Goal: Task Accomplishment & Management: Complete application form

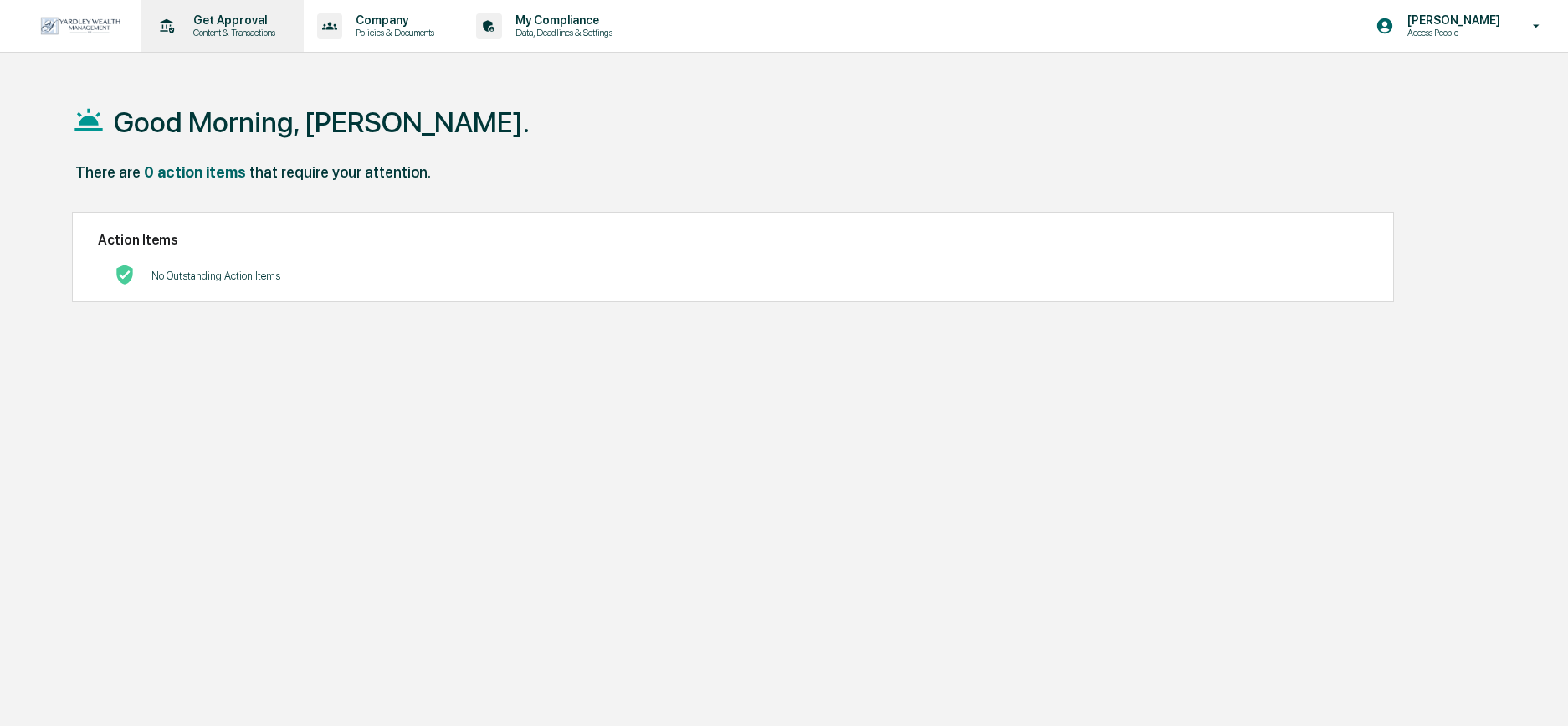
click at [226, 26] on p "Get Approval" at bounding box center [232, 20] width 104 height 14
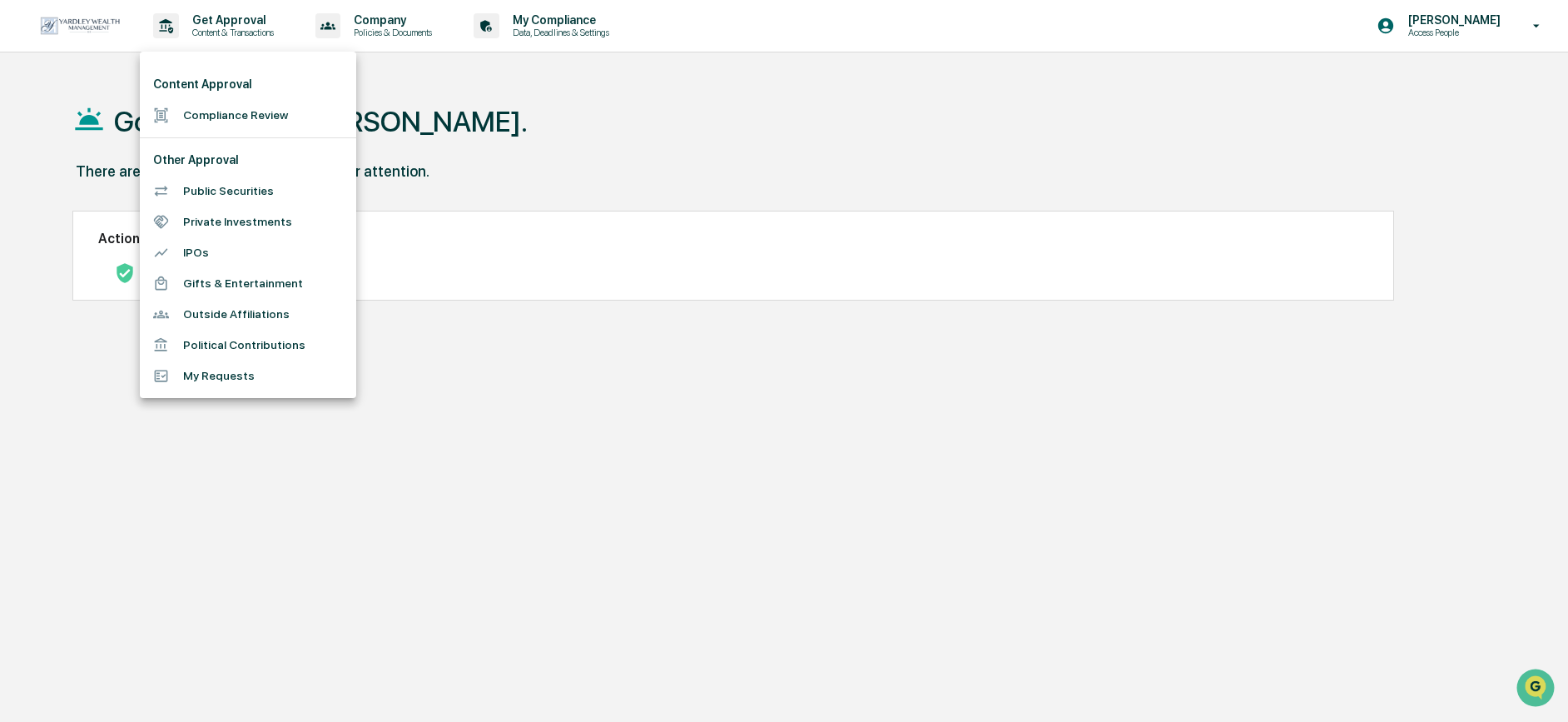
click at [202, 112] on li "Compliance Review" at bounding box center [248, 115] width 216 height 31
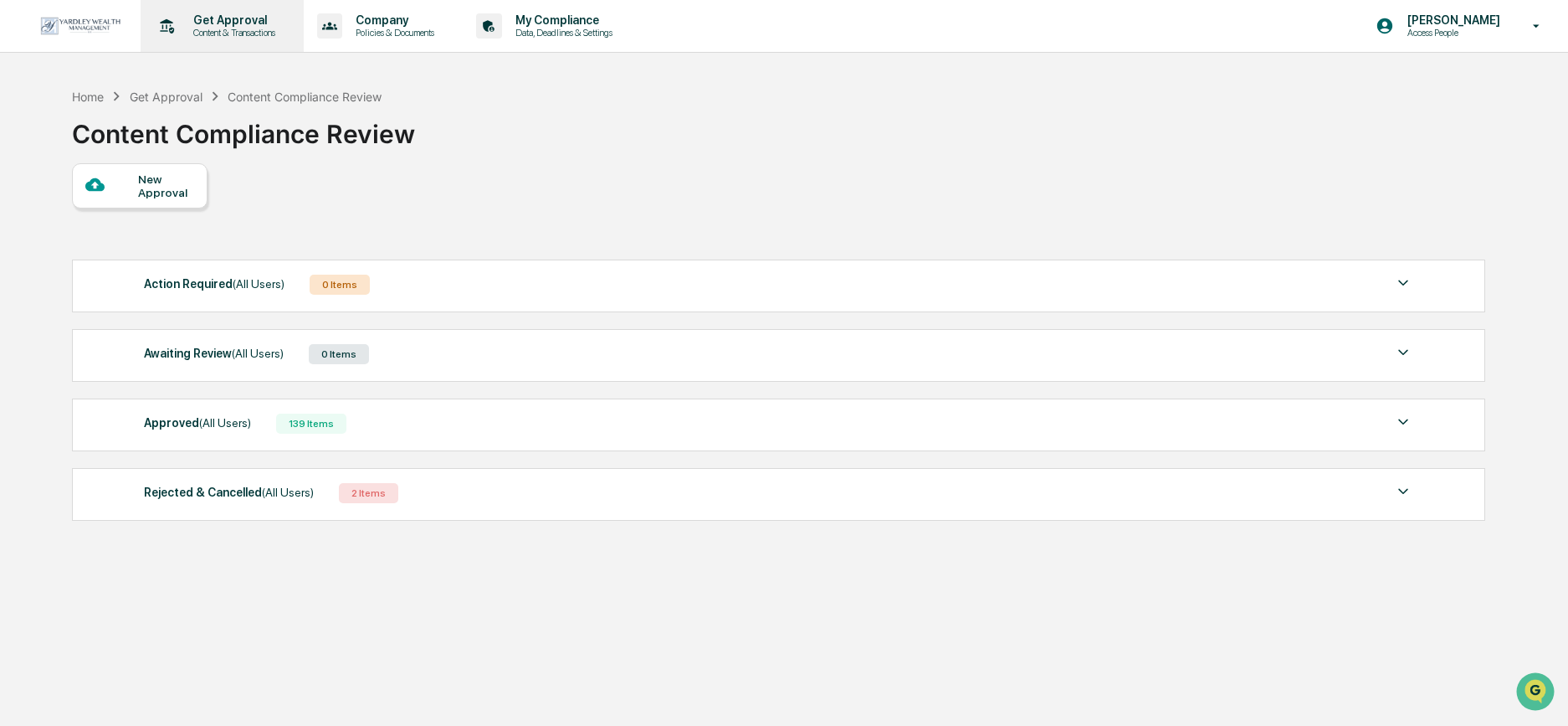
click at [225, 37] on p "Content & Transactions" at bounding box center [232, 32] width 104 height 12
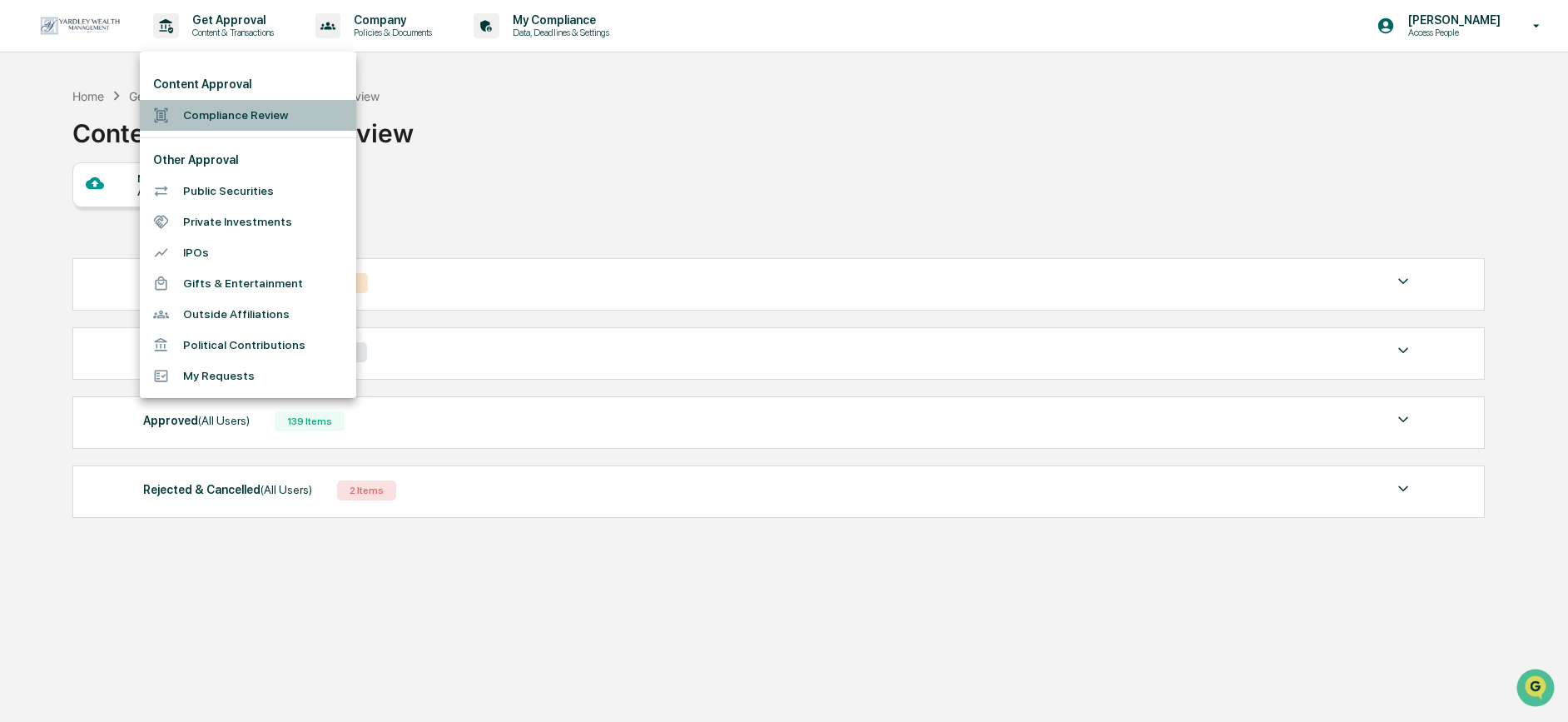
click at [293, 113] on li "Compliance Review" at bounding box center [248, 115] width 216 height 31
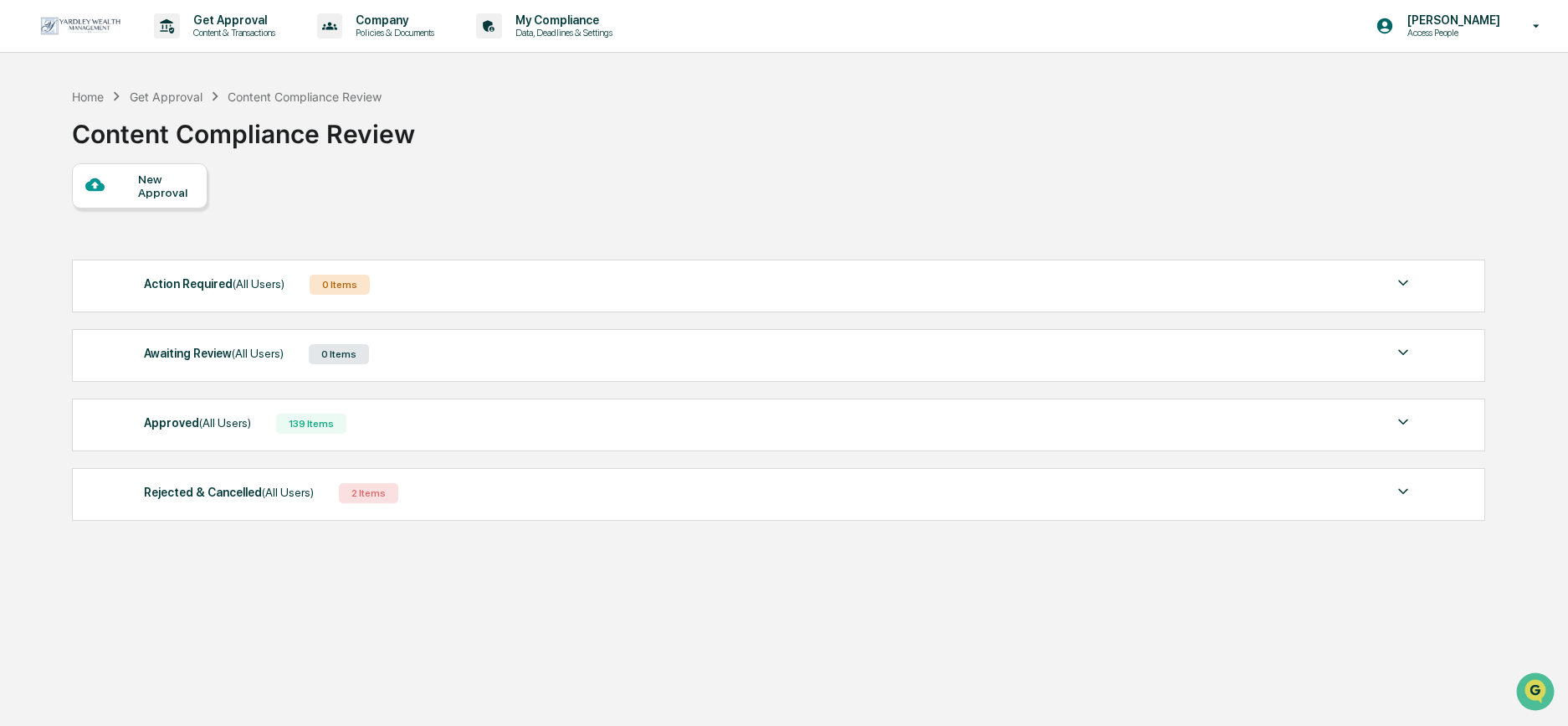
click at [156, 184] on div "New Approval" at bounding box center [165, 185] width 56 height 26
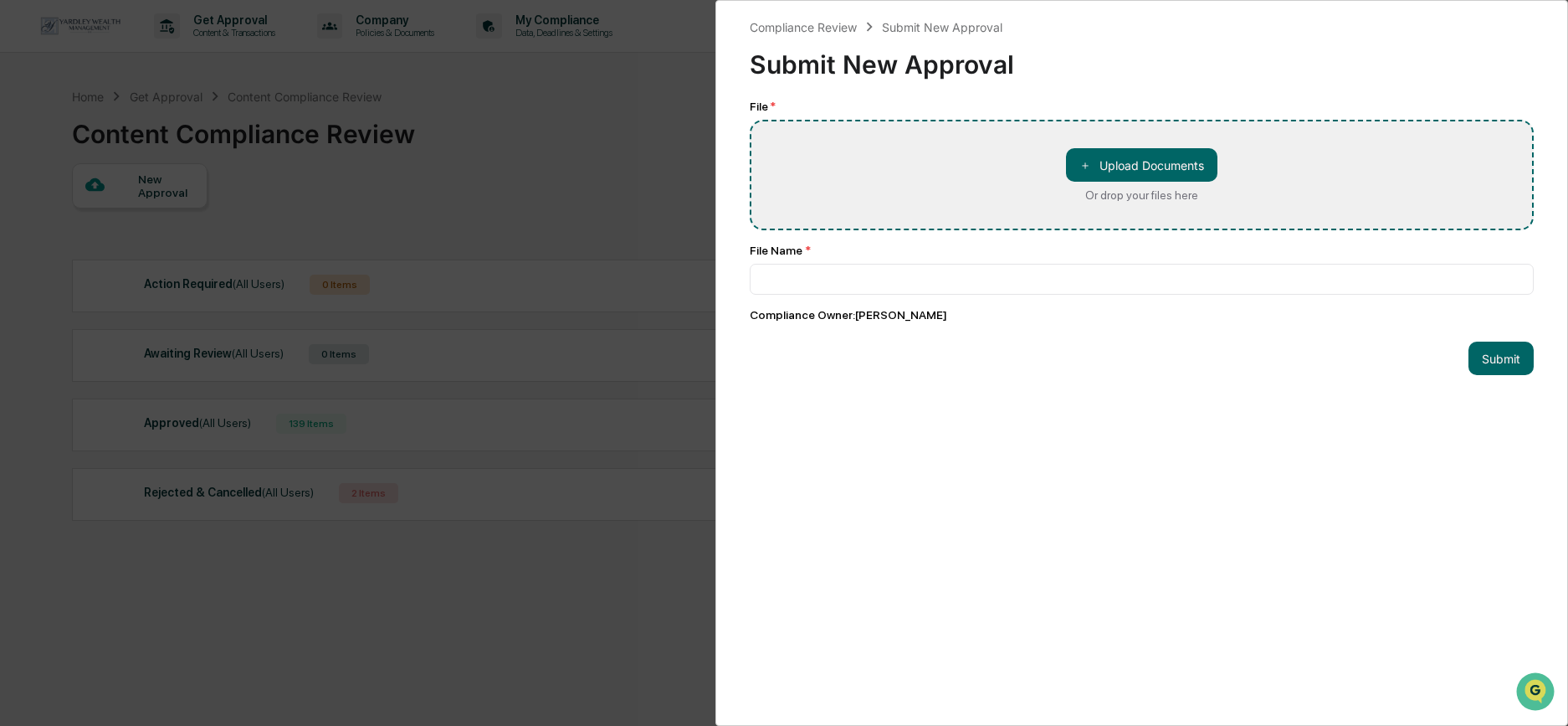
type input "**********"
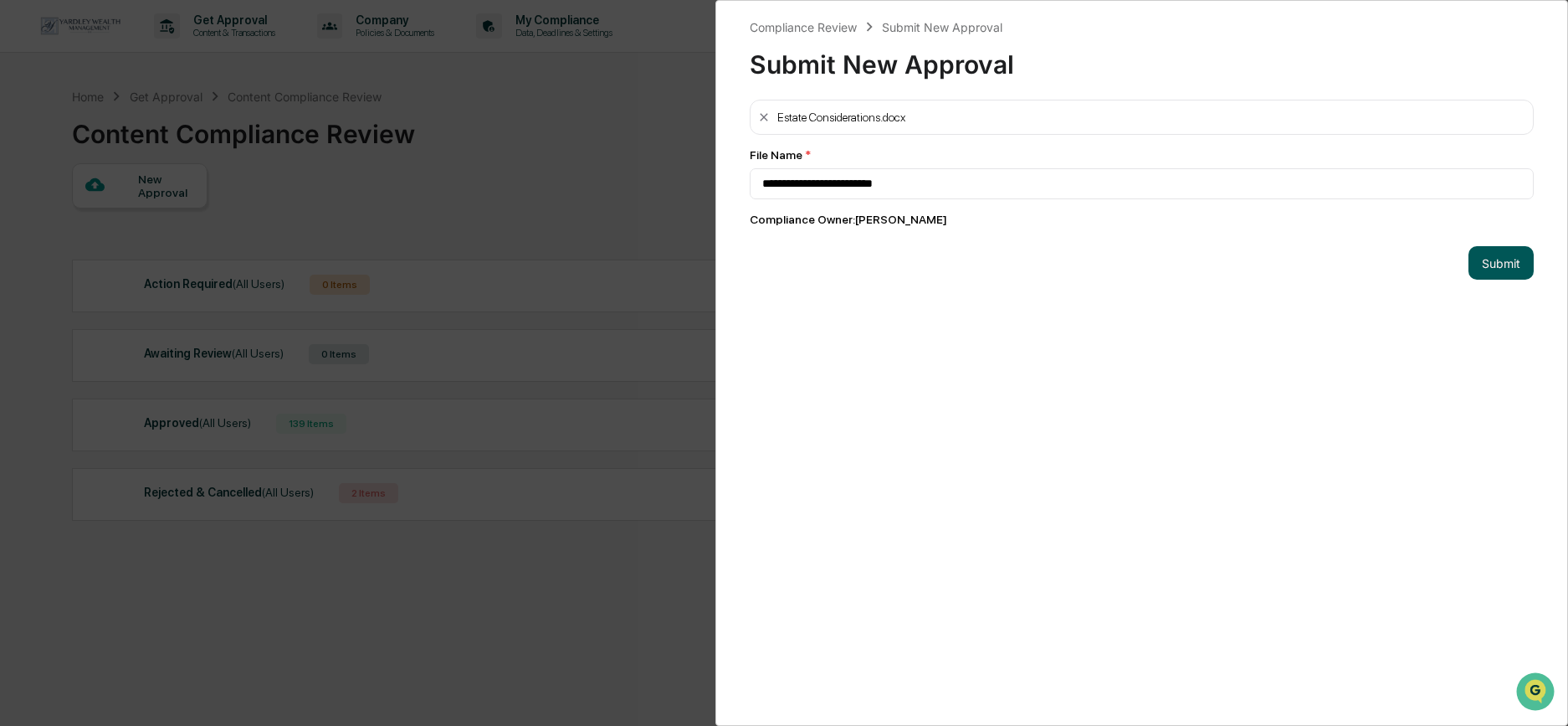
click at [1491, 263] on button "Submit" at bounding box center [1501, 263] width 66 height 34
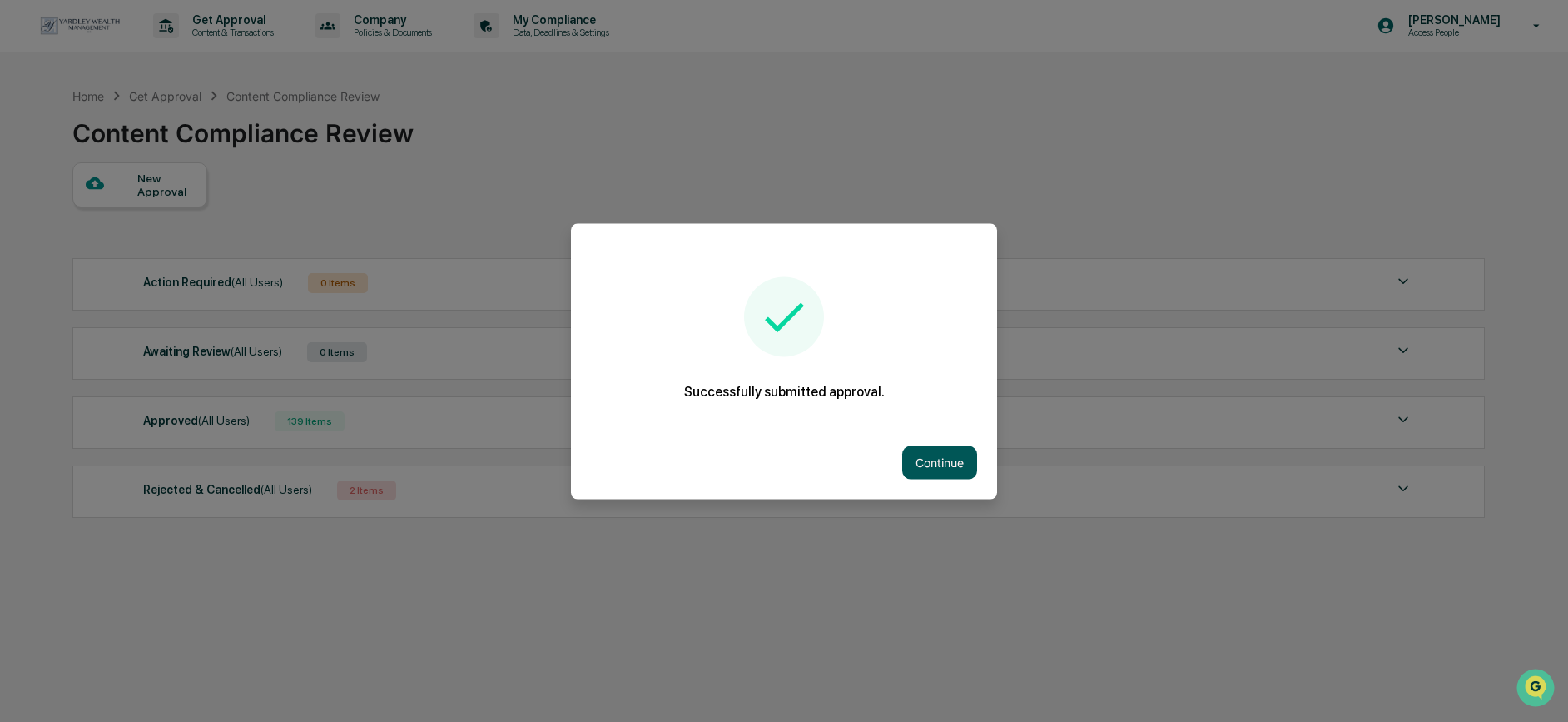
click at [933, 458] on button "Continue" at bounding box center [940, 461] width 75 height 34
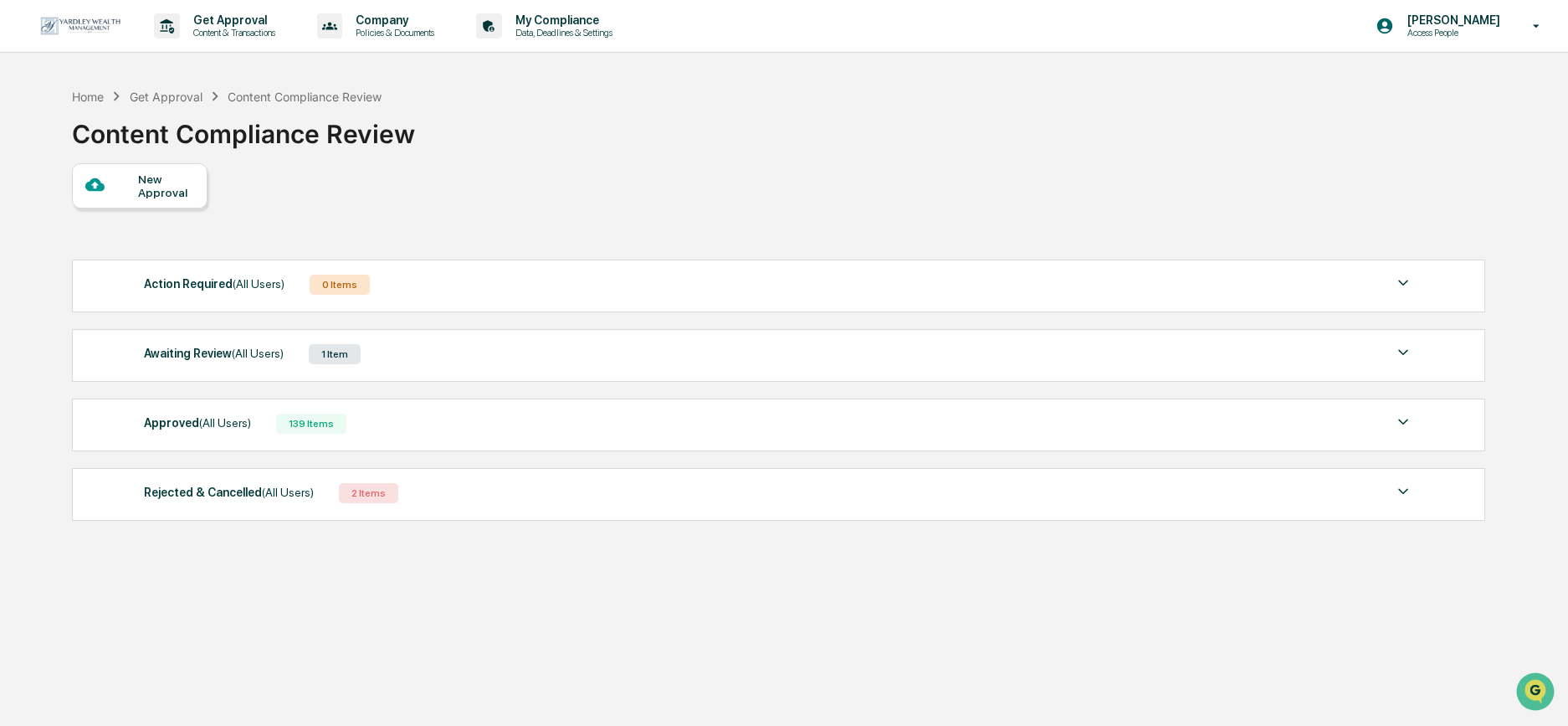
click at [1480, 196] on div "New Approval" at bounding box center [778, 186] width 1412 height 46
